Goal: Transaction & Acquisition: Purchase product/service

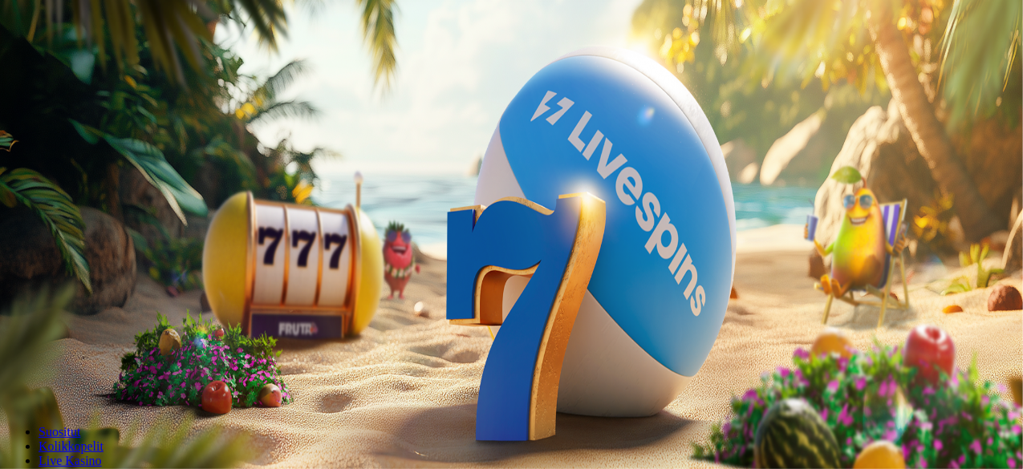
click at [85, 67] on button "Kirjaudu" at bounding box center [111, 58] width 52 height 17
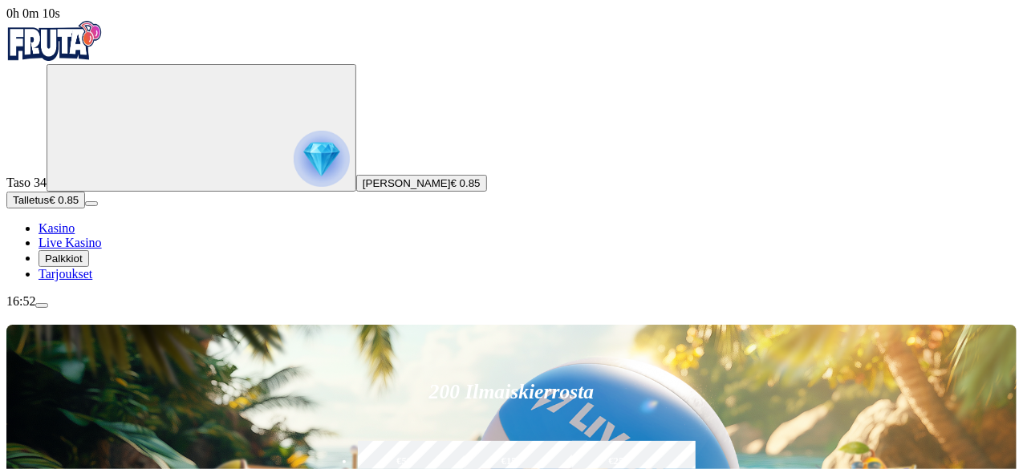
click at [49, 206] on span "Talletus" at bounding box center [31, 200] width 36 height 12
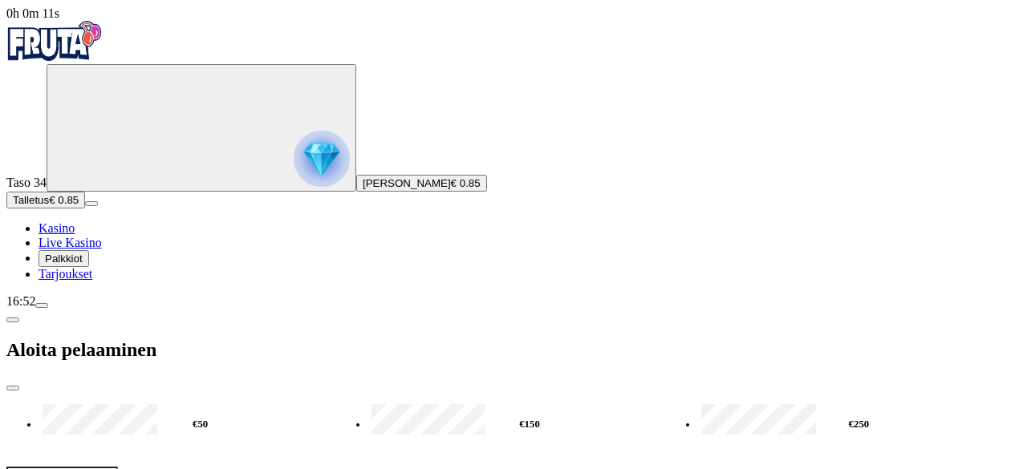
type input "***"
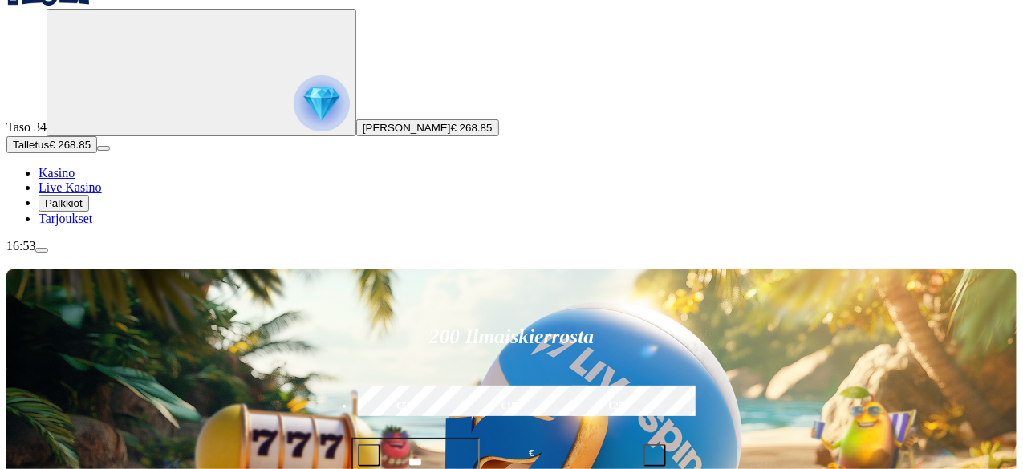
scroll to position [80, 0]
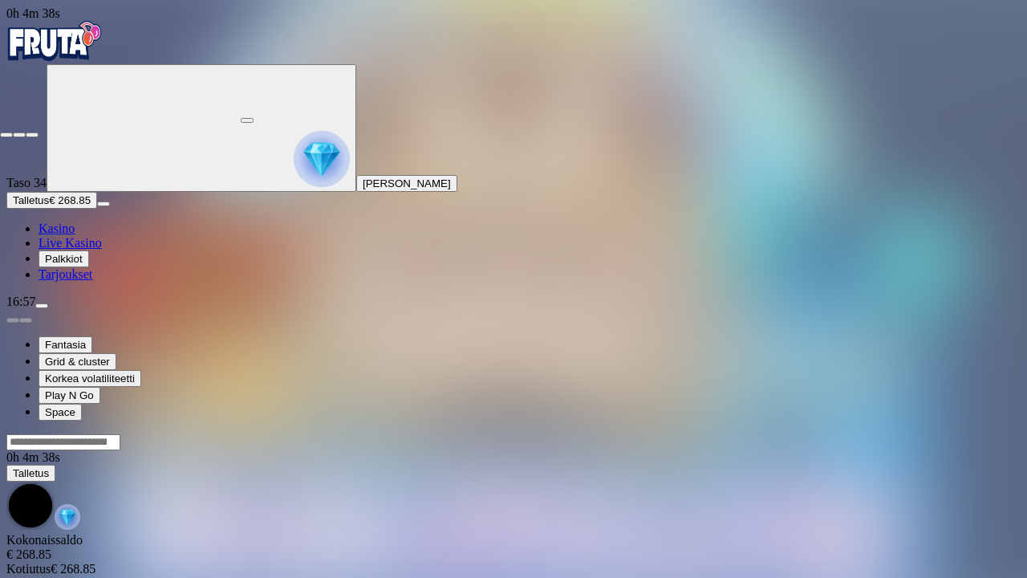
click at [32, 135] on span "fullscreen-exit icon" at bounding box center [32, 135] width 0 height 0
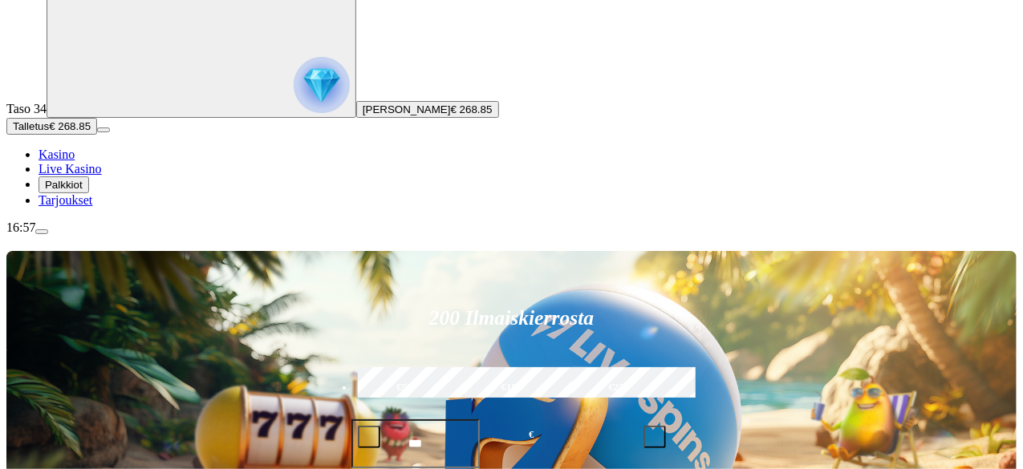
scroll to position [160, 0]
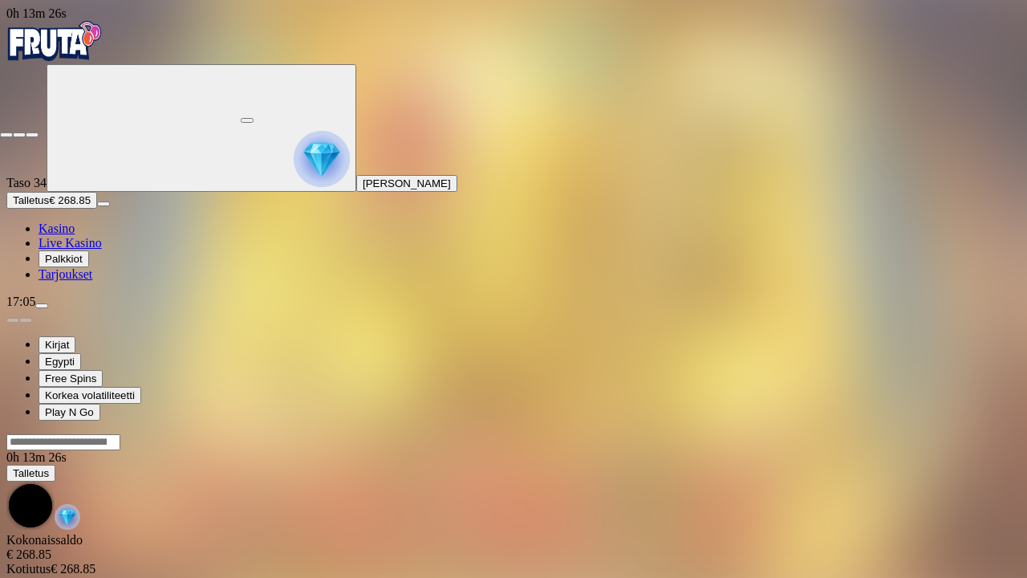
click at [39, 132] on button "button" at bounding box center [32, 134] width 13 height 5
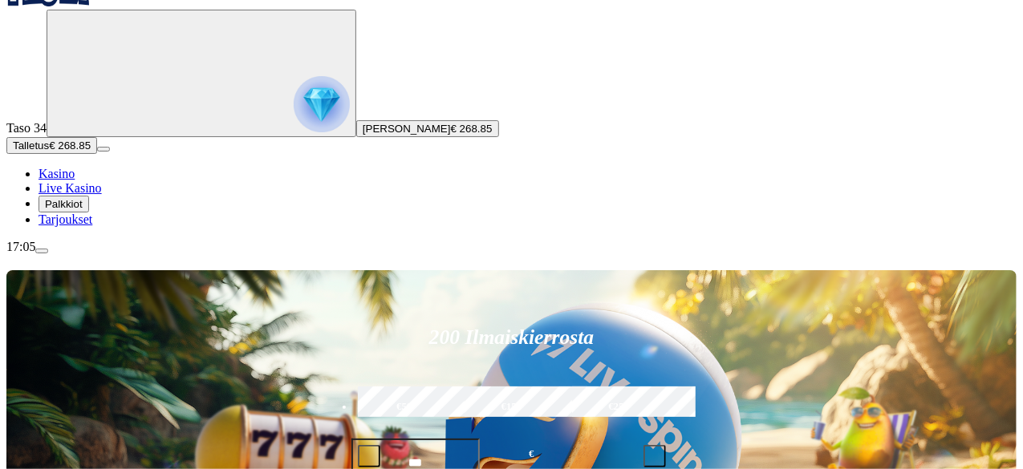
scroll to position [80, 0]
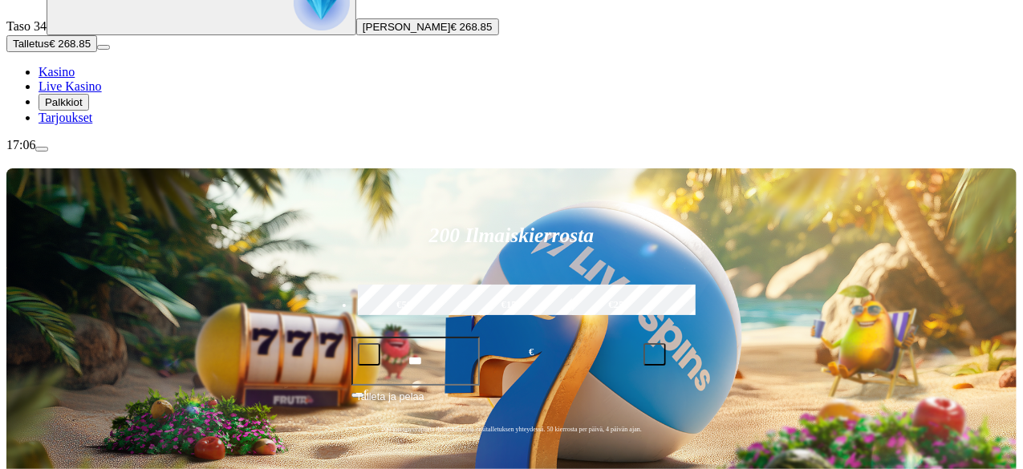
scroll to position [160, 0]
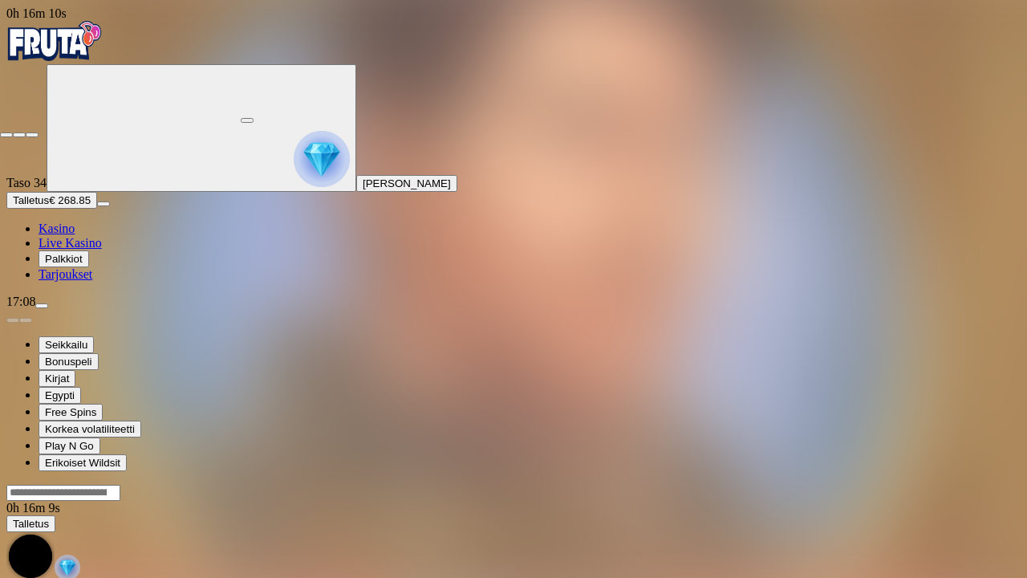
click at [32, 135] on span "fullscreen-exit icon" at bounding box center [32, 135] width 0 height 0
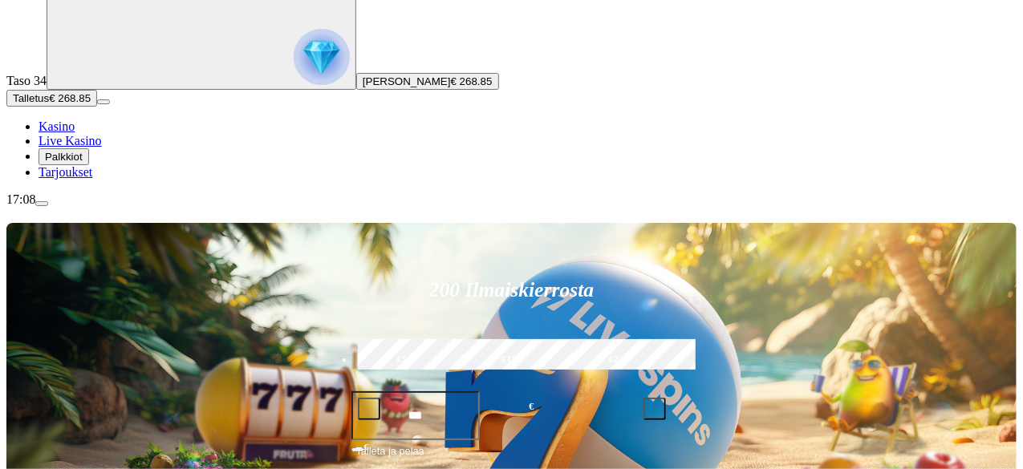
scroll to position [160, 0]
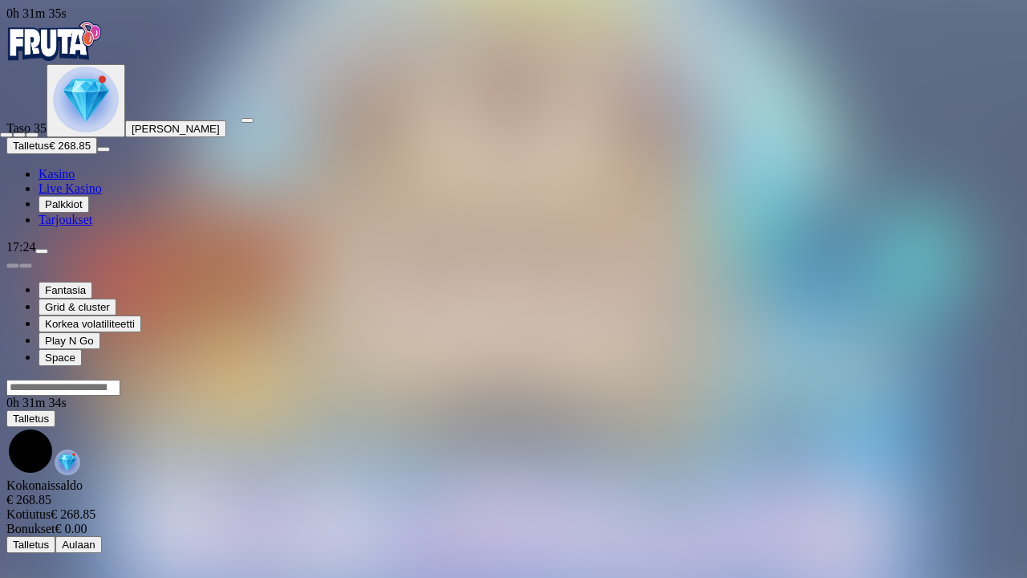
click at [32, 135] on span "fullscreen-exit icon" at bounding box center [32, 135] width 0 height 0
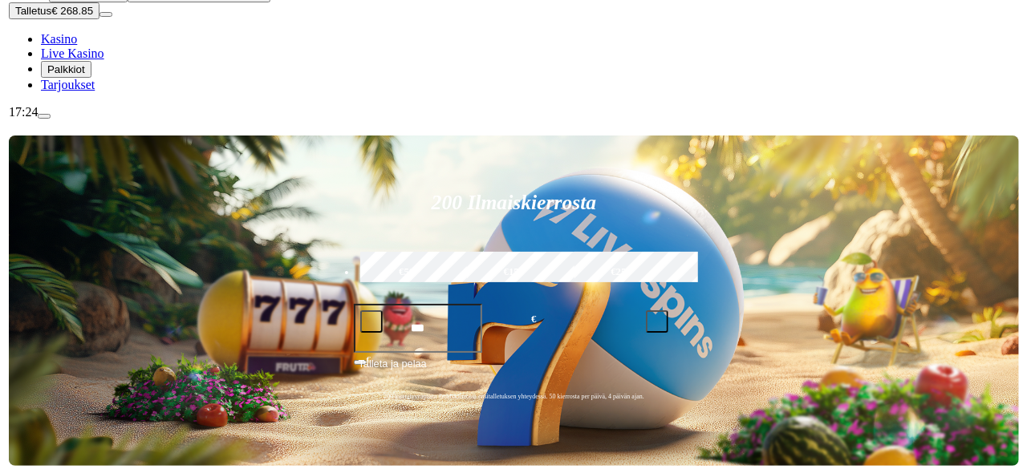
scroll to position [160, 0]
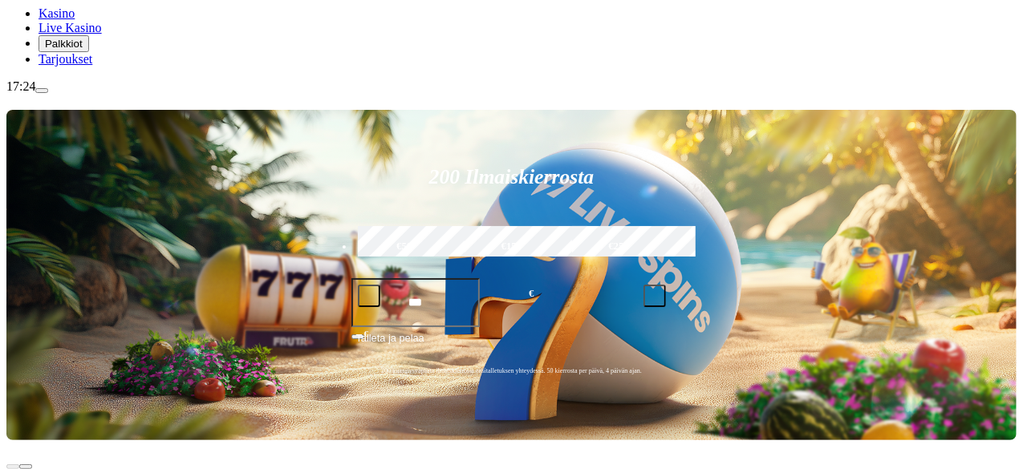
click at [42, 91] on span "menu icon" at bounding box center [42, 91] width 0 height 0
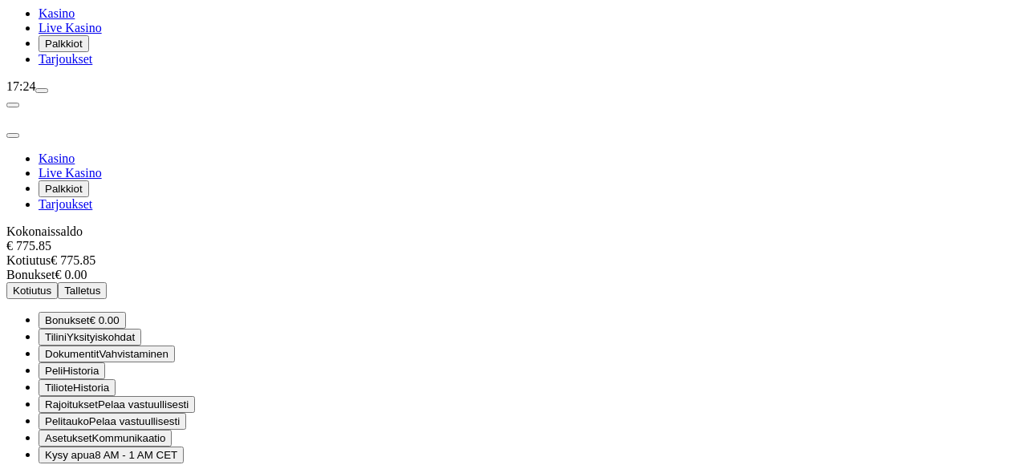
click at [51, 285] on span "Kotiutus" at bounding box center [32, 291] width 39 height 12
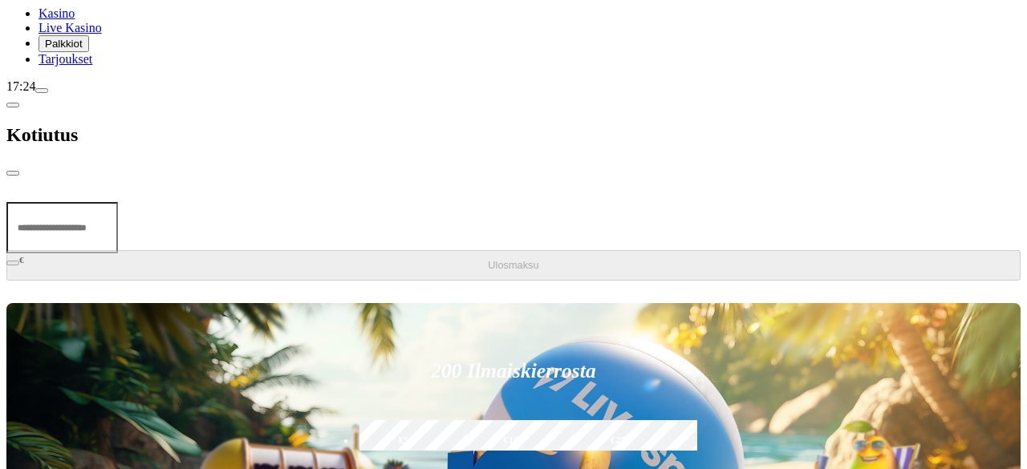
click at [118, 202] on input "number" at bounding box center [62, 227] width 112 height 51
type input "***"
click at [488, 259] on span "Ulosmaksu" at bounding box center [513, 265] width 51 height 12
click at [13, 173] on span "close icon" at bounding box center [13, 173] width 0 height 0
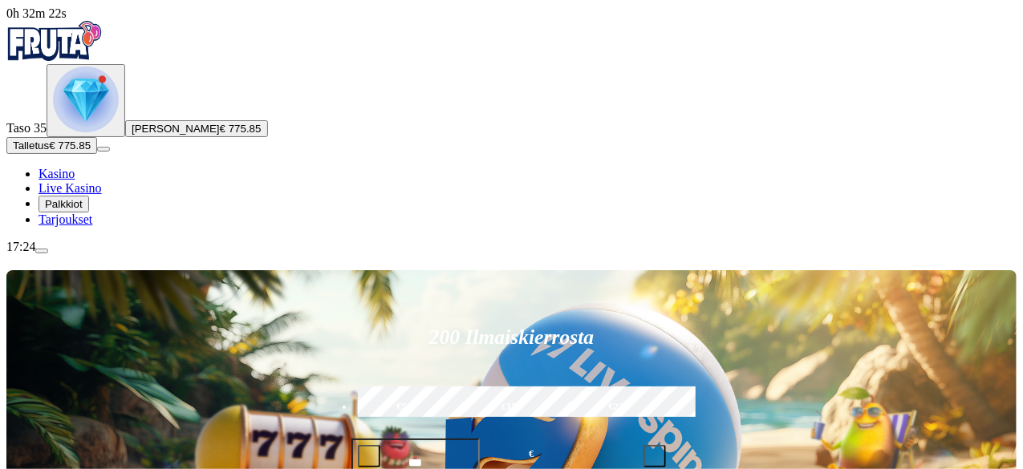
click at [98, 132] on img "Primary" at bounding box center [86, 100] width 66 height 66
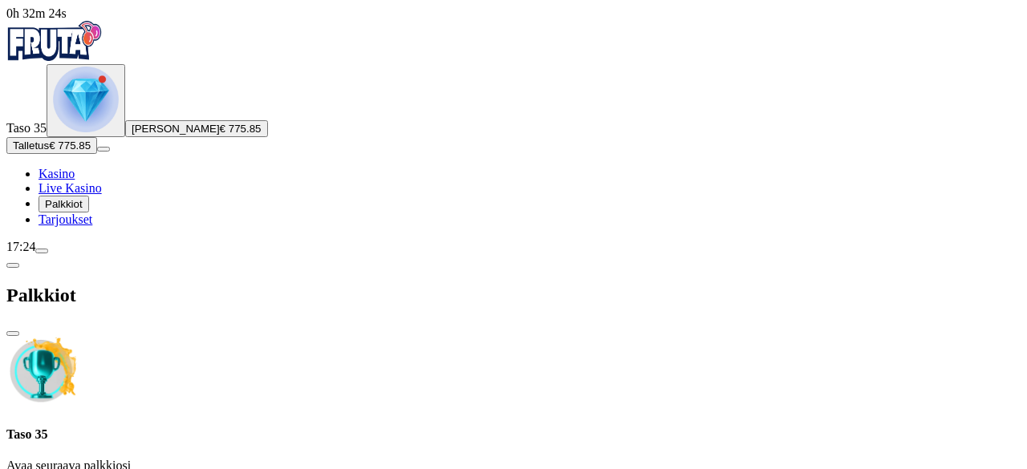
click at [42, 251] on span "menu icon" at bounding box center [42, 251] width 0 height 0
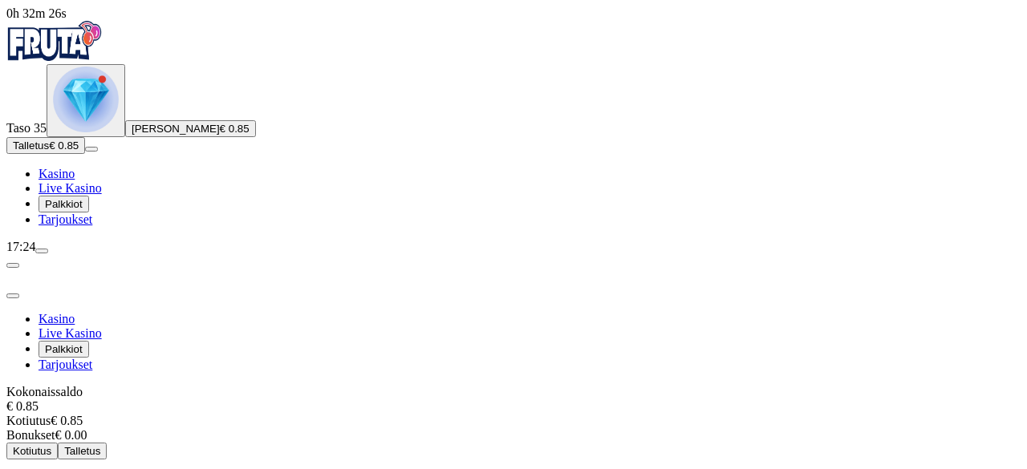
click at [13, 296] on span "close icon" at bounding box center [13, 296] width 0 height 0
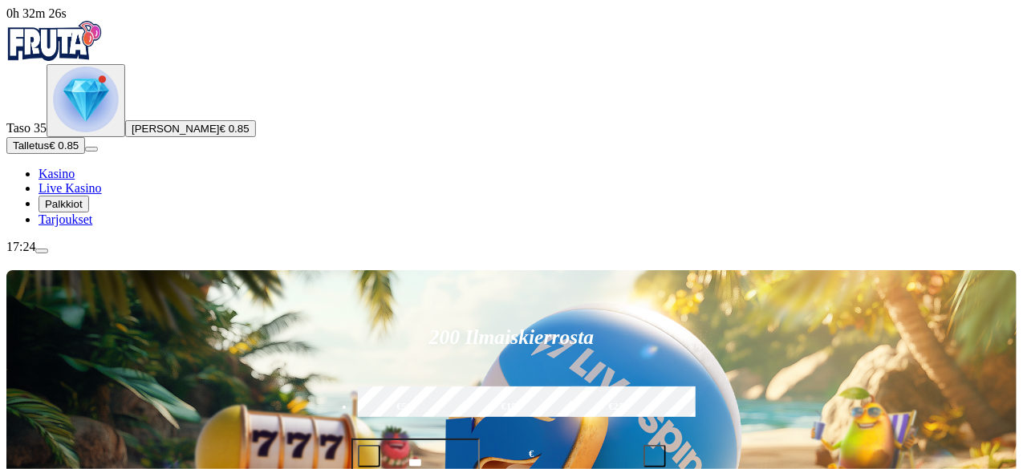
click at [100, 132] on img "Primary" at bounding box center [86, 100] width 66 height 66
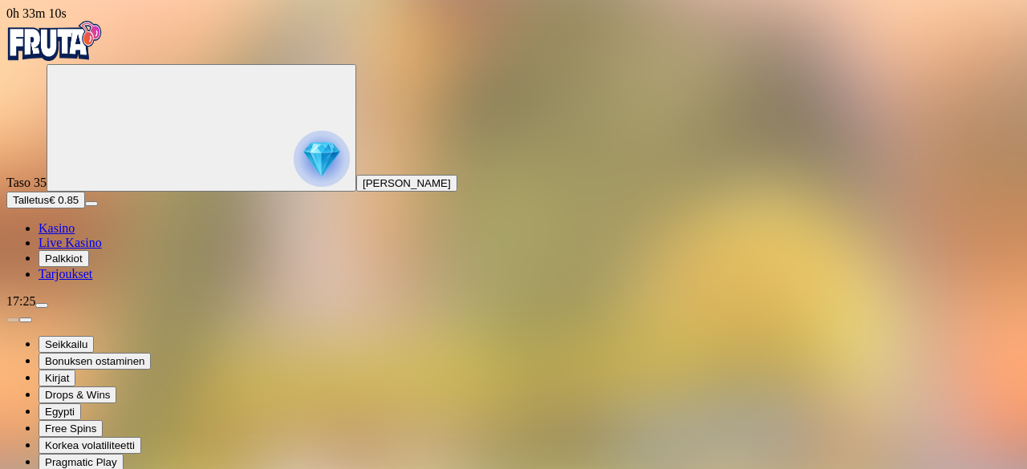
click at [42, 306] on span "menu icon" at bounding box center [42, 306] width 0 height 0
